Goal: Information Seeking & Learning: Learn about a topic

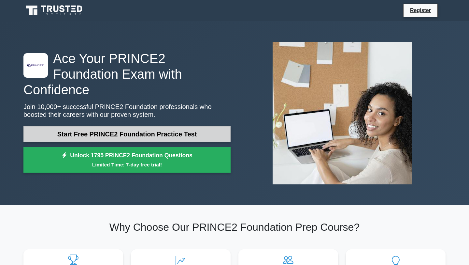
click at [181, 128] on link "Start Free PRINCE2 Foundation Practice Test" at bounding box center [126, 134] width 207 height 16
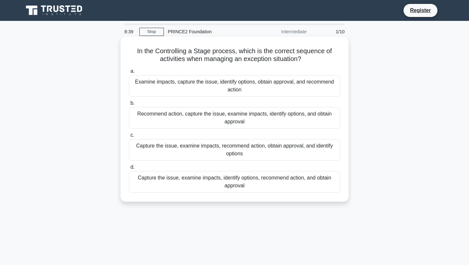
click at [172, 180] on div "Capture the issue, examine impacts, identify options, recommend action, and obt…" at bounding box center [234, 182] width 211 height 22
click at [129, 169] on input "d. Capture the issue, examine impacts, identify options, recommend action, and …" at bounding box center [129, 167] width 0 height 4
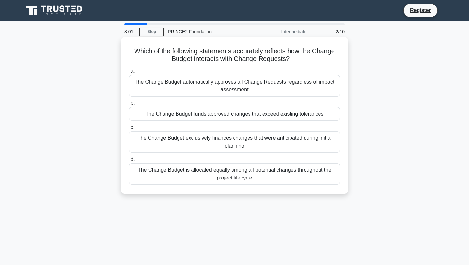
click at [207, 115] on div "The Change Budget funds approved changes that exceed existing tolerances" at bounding box center [234, 114] width 211 height 14
click at [129, 105] on input "b. The Change Budget funds approved changes that exceed existing tolerances" at bounding box center [129, 103] width 0 height 4
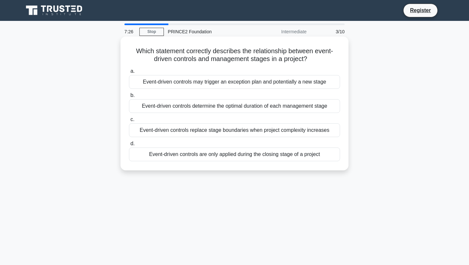
click at [198, 84] on div "Event-driven controls may trigger an exception plan and potentially a new stage" at bounding box center [234, 82] width 211 height 14
click at [129, 73] on input "a. Event-driven controls may trigger an exception plan and potentially a new st…" at bounding box center [129, 71] width 0 height 4
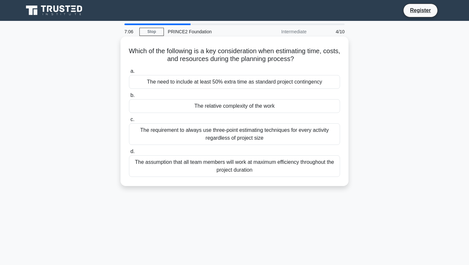
click at [278, 139] on div "The requirement to always use three-point estimating techniques for every activ…" at bounding box center [234, 134] width 211 height 22
click at [129, 122] on input "c. The requirement to always use three-point estimating techniques for every ac…" at bounding box center [129, 119] width 0 height 4
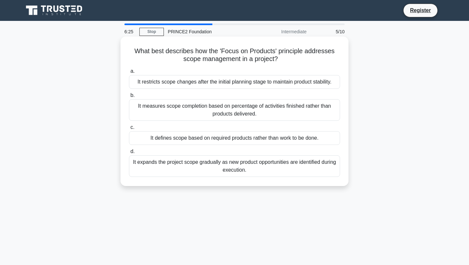
click at [197, 83] on div "It restricts scope changes after the initial planning stage to maintain product…" at bounding box center [234, 82] width 211 height 14
click at [129, 73] on input "a. It restricts scope changes after the initial planning stage to maintain prod…" at bounding box center [129, 71] width 0 height 4
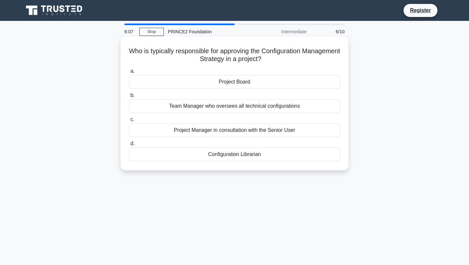
click at [249, 82] on div "Project Board" at bounding box center [234, 82] width 211 height 14
click at [129, 73] on input "a. Project Board" at bounding box center [129, 71] width 0 height 4
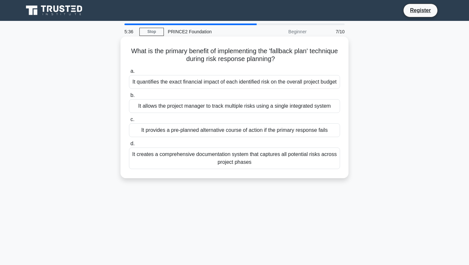
click at [238, 168] on div "It creates a comprehensive documentation system that captures all potential ris…" at bounding box center [234, 158] width 211 height 22
click at [129, 146] on input "d. It creates a comprehensive documentation system that captures all potential …" at bounding box center [129, 143] width 0 height 4
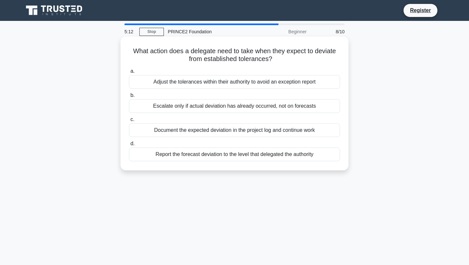
click at [225, 154] on div "Report the forecast deviation to the level that delegated the authority" at bounding box center [234, 154] width 211 height 14
click at [129, 146] on input "d. Report the forecast deviation to the level that delegated the authority" at bounding box center [129, 143] width 0 height 4
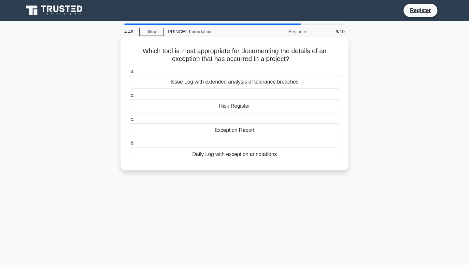
click at [238, 131] on div "Exception Report" at bounding box center [234, 130] width 211 height 14
click at [129, 122] on input "c. Exception Report" at bounding box center [129, 119] width 0 height 4
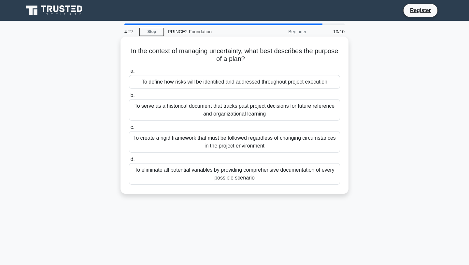
click at [195, 110] on div "To serve as a historical document that tracks past project decisions for future…" at bounding box center [234, 110] width 211 height 22
click at [129, 97] on input "b. To serve as a historical document that tracks past project decisions for fut…" at bounding box center [129, 95] width 0 height 4
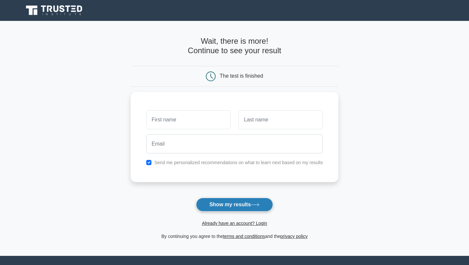
click at [232, 206] on button "Show my results" at bounding box center [234, 205] width 77 height 14
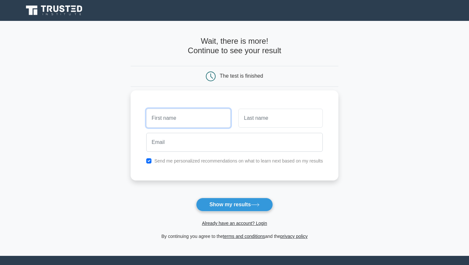
click at [196, 118] on input "text" at bounding box center [188, 118] width 84 height 19
type input "jj"
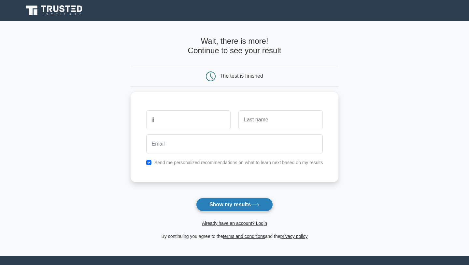
click at [234, 210] on button "Show my results" at bounding box center [234, 205] width 77 height 14
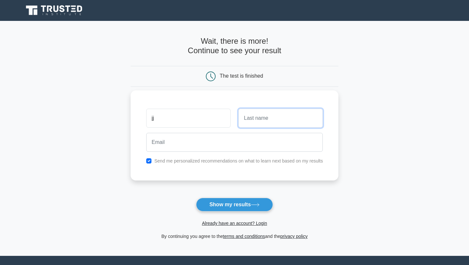
click at [254, 115] on input "text" at bounding box center [281, 118] width 84 height 19
type input "jj"
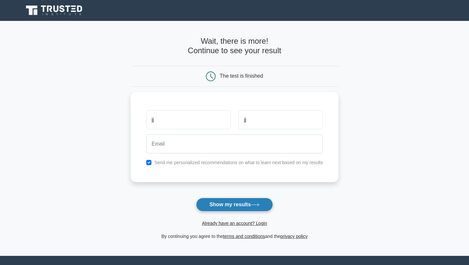
click at [231, 208] on button "Show my results" at bounding box center [234, 205] width 77 height 14
